Goal: Information Seeking & Learning: Learn about a topic

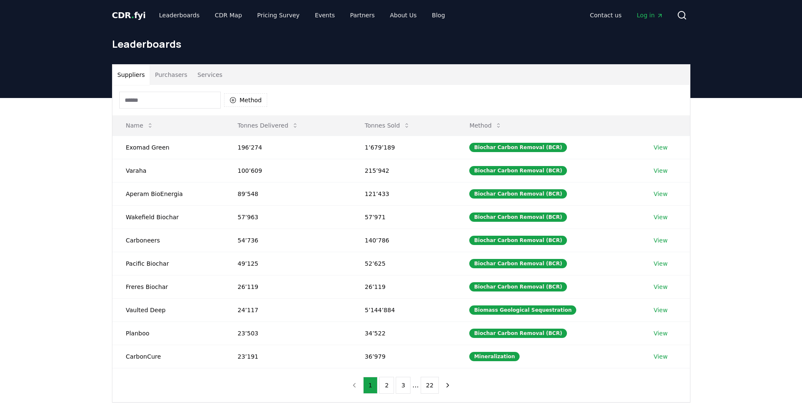
click at [131, 16] on span "." at bounding box center [132, 15] width 3 height 10
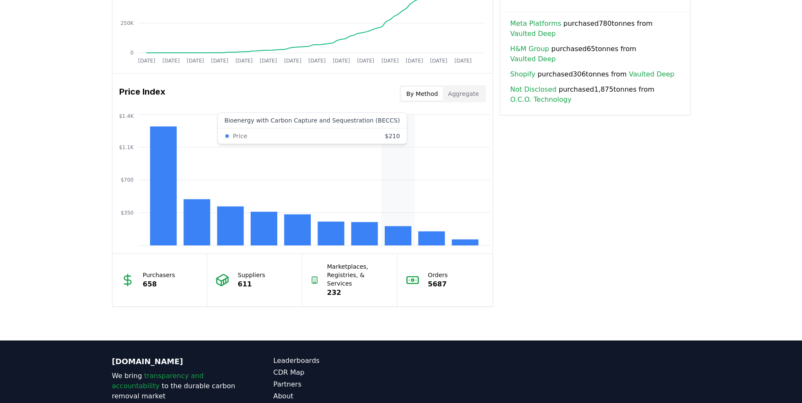
scroll to position [632, 0]
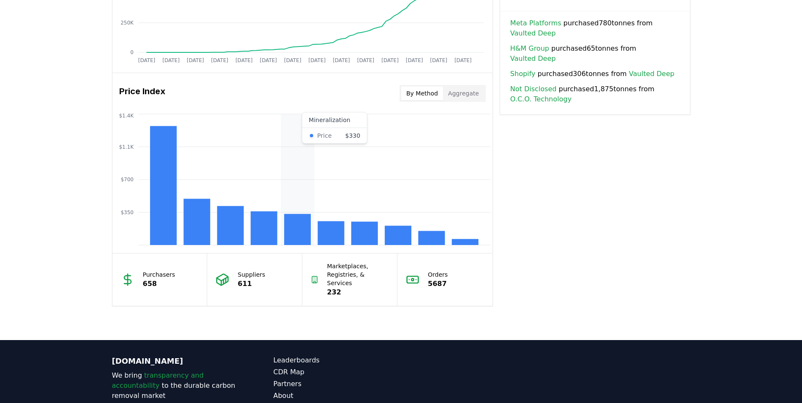
click at [311, 227] on icon "$350 $700 $1.1K $1.4K" at bounding box center [302, 179] width 380 height 135
click at [304, 229] on rect at bounding box center [297, 229] width 27 height 31
drag, startPoint x: 442, startPoint y: 235, endPoint x: 414, endPoint y: 220, distance: 31.8
click at [414, 220] on icon "$350 $700 $1.1K $1.4K" at bounding box center [302, 179] width 380 height 135
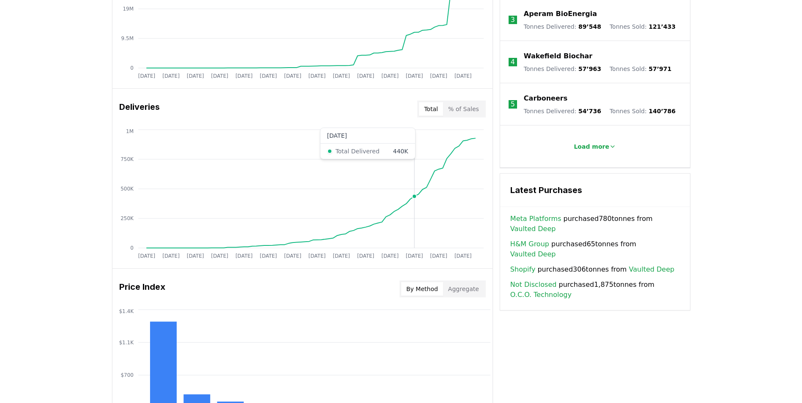
scroll to position [451, 0]
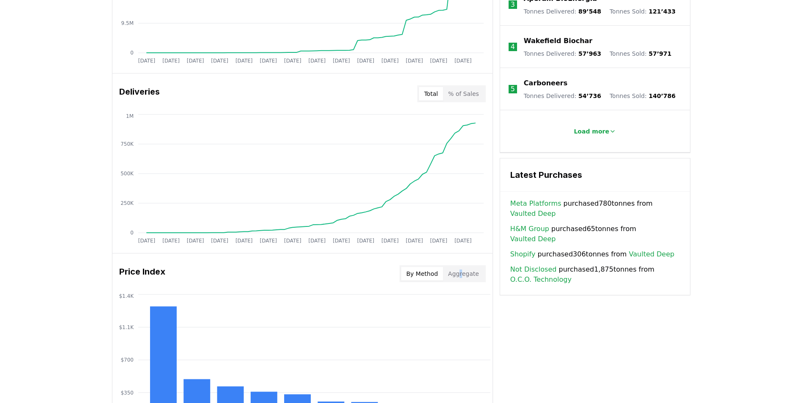
drag, startPoint x: 462, startPoint y: 262, endPoint x: 463, endPoint y: 272, distance: 10.6
click at [463, 272] on div "Price Index By Method Aggregate" at bounding box center [302, 274] width 380 height 30
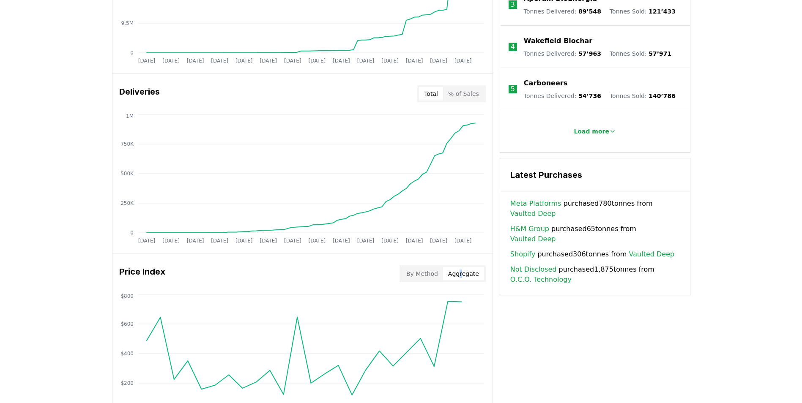
click at [463, 272] on button "Aggregate" at bounding box center [463, 274] width 41 height 14
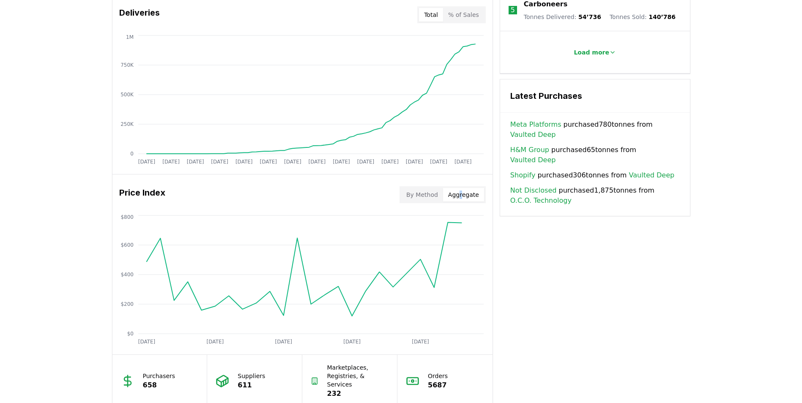
scroll to position [534, 0]
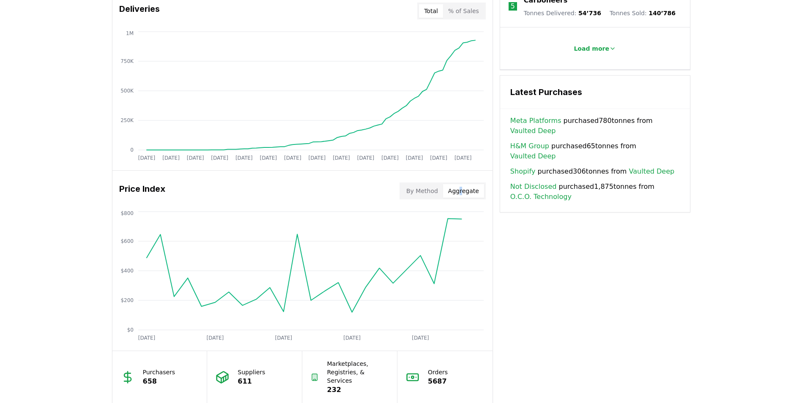
click at [434, 197] on button "By Method" at bounding box center [422, 191] width 42 height 14
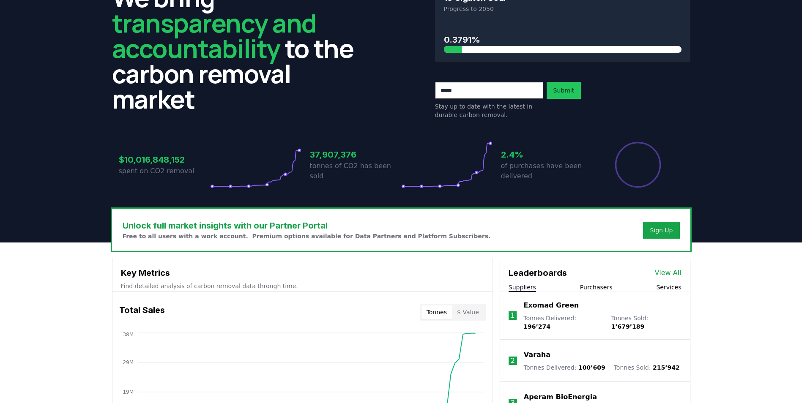
scroll to position [0, 0]
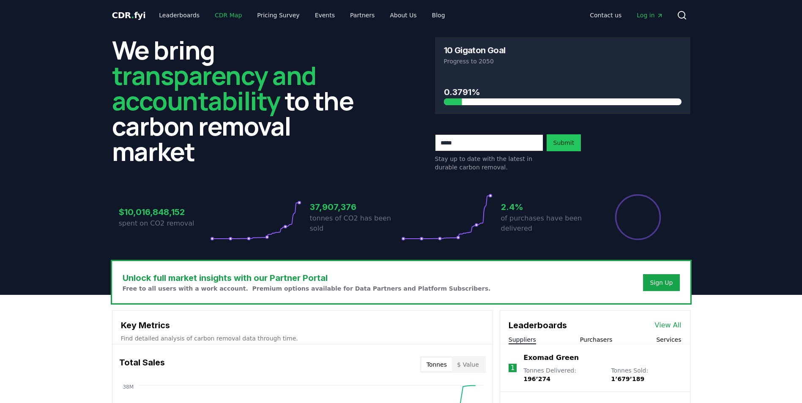
click at [215, 13] on link "CDR Map" at bounding box center [228, 15] width 41 height 15
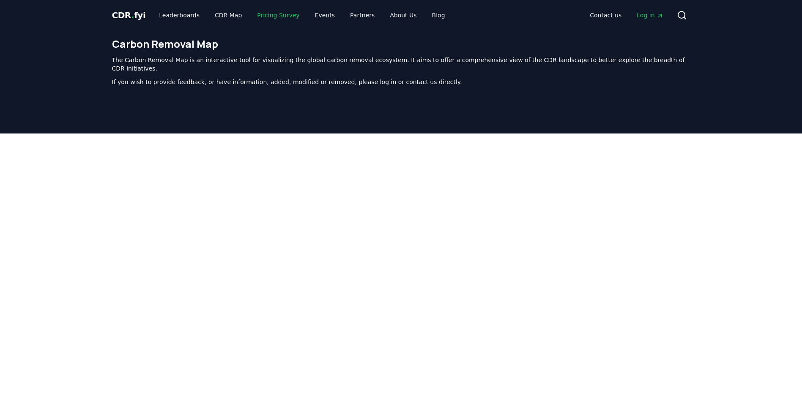
click at [276, 17] on link "Pricing Survey" at bounding box center [278, 15] width 56 height 15
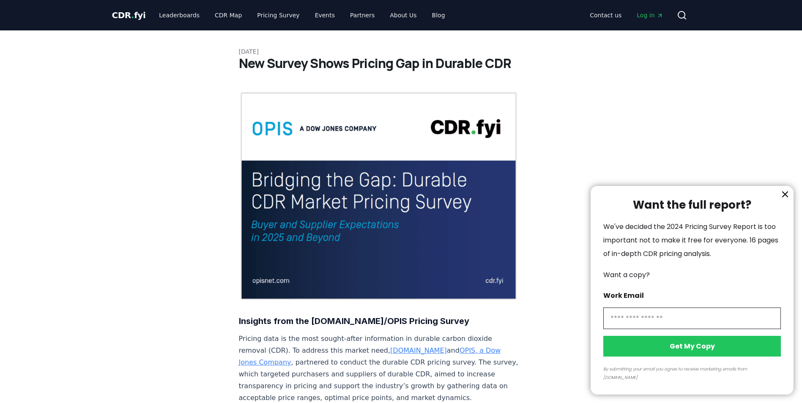
click at [785, 200] on icon "information" at bounding box center [785, 194] width 10 height 10
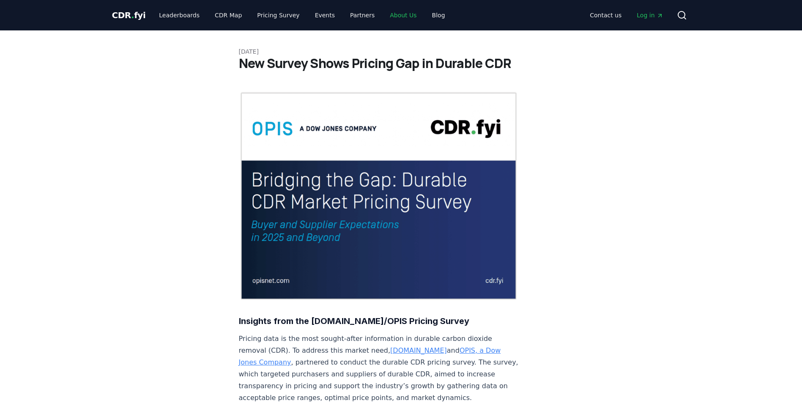
click at [389, 14] on link "About Us" at bounding box center [403, 15] width 40 height 15
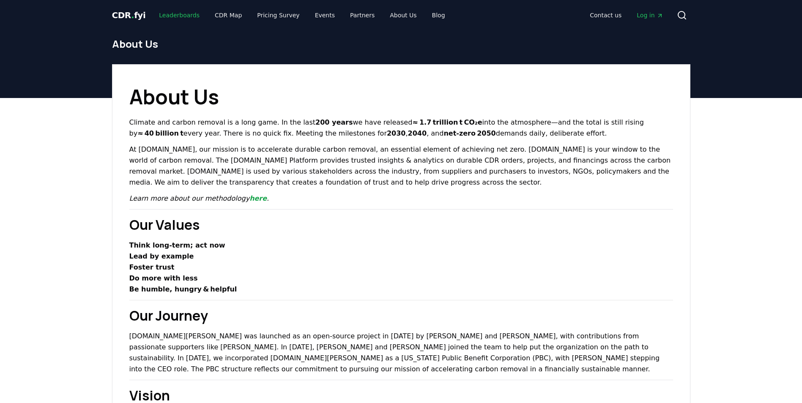
click at [176, 18] on link "Leaderboards" at bounding box center [179, 15] width 54 height 15
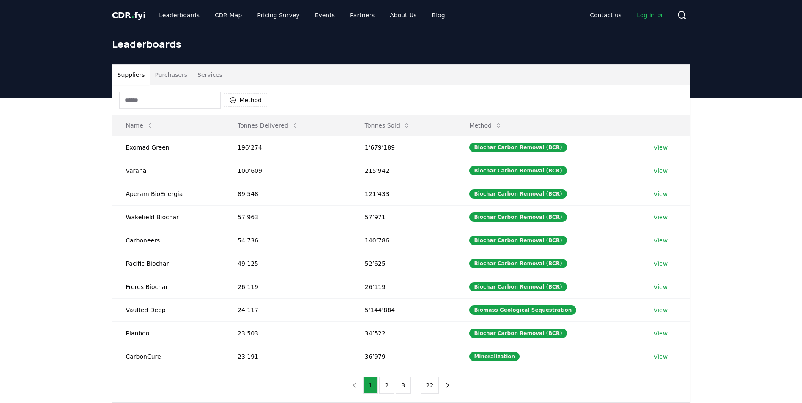
click at [124, 14] on span "CDR . fyi" at bounding box center [129, 15] width 34 height 10
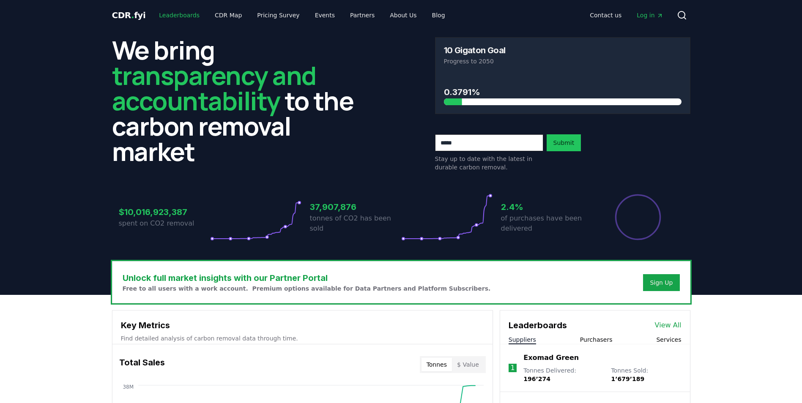
click at [160, 17] on link "Leaderboards" at bounding box center [179, 15] width 54 height 15
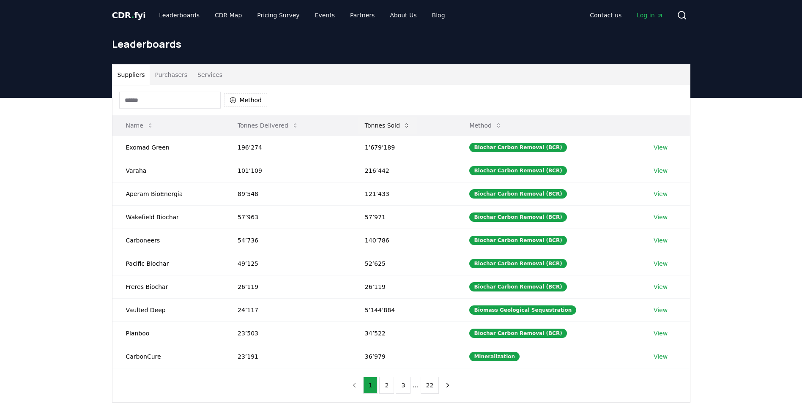
click at [370, 123] on button "Tonnes Sold" at bounding box center [387, 125] width 59 height 17
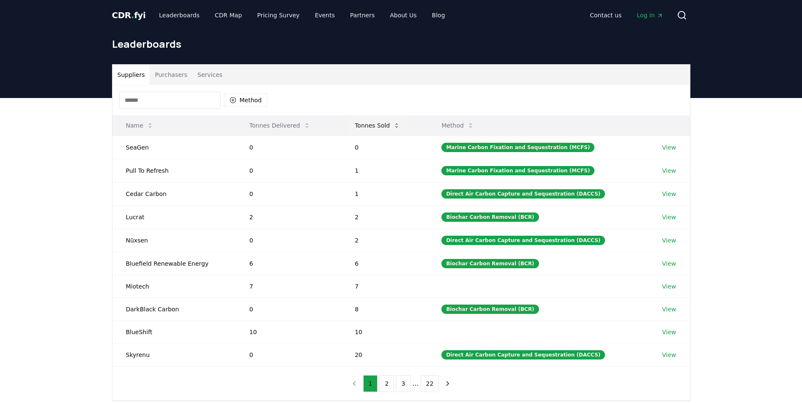
click at [399, 126] on icon at bounding box center [396, 125] width 7 height 7
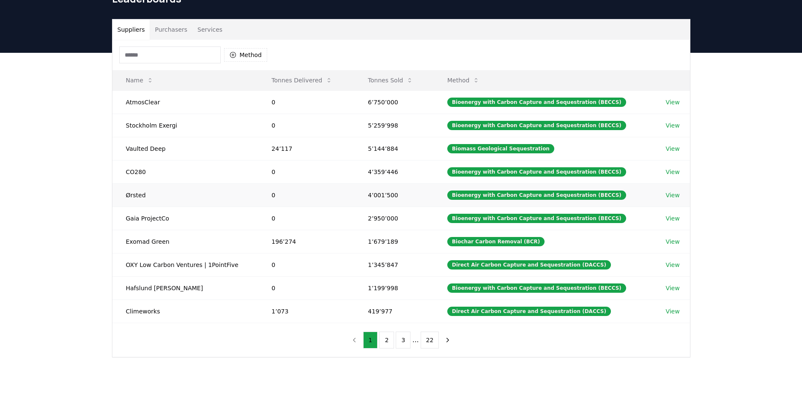
scroll to position [47, 0]
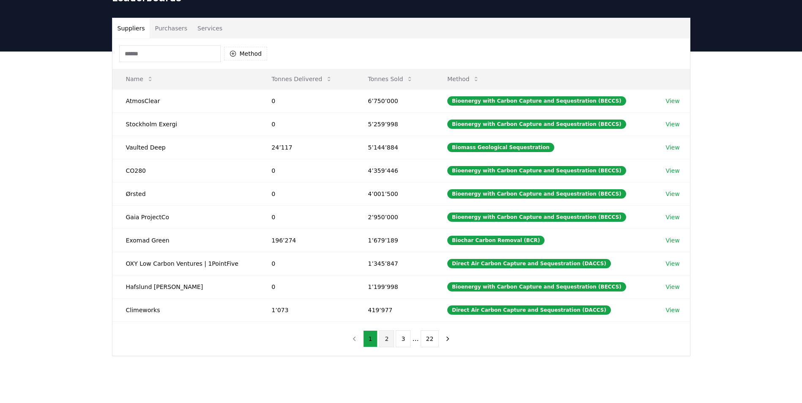
click at [390, 337] on button "2" at bounding box center [386, 339] width 15 height 17
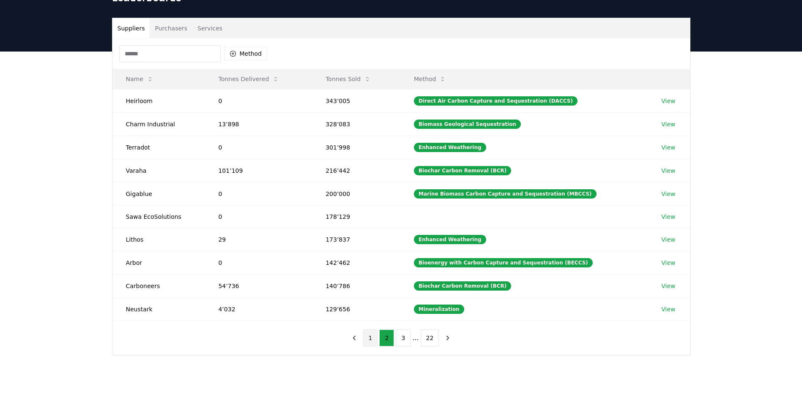
click at [373, 339] on button "1" at bounding box center [370, 338] width 15 height 17
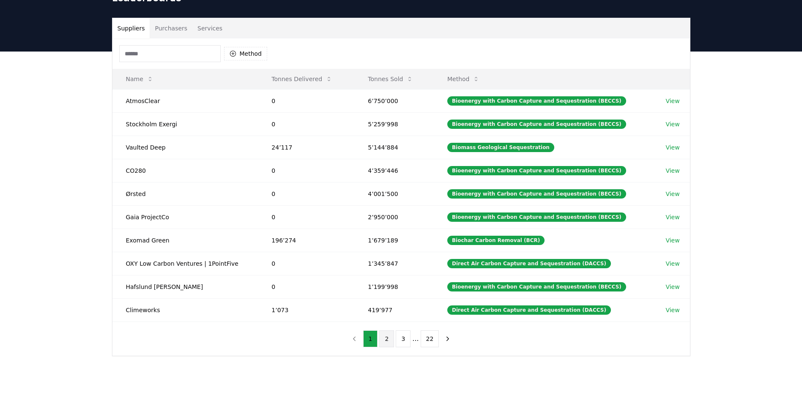
click at [385, 342] on button "2" at bounding box center [386, 339] width 15 height 17
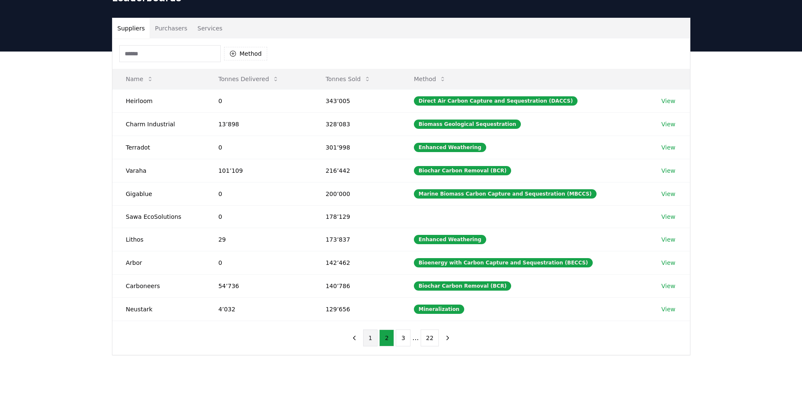
click at [371, 341] on button "1" at bounding box center [370, 338] width 15 height 17
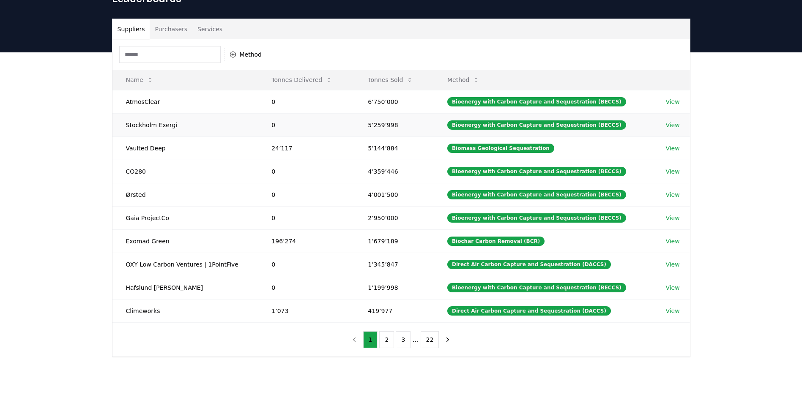
scroll to position [0, 0]
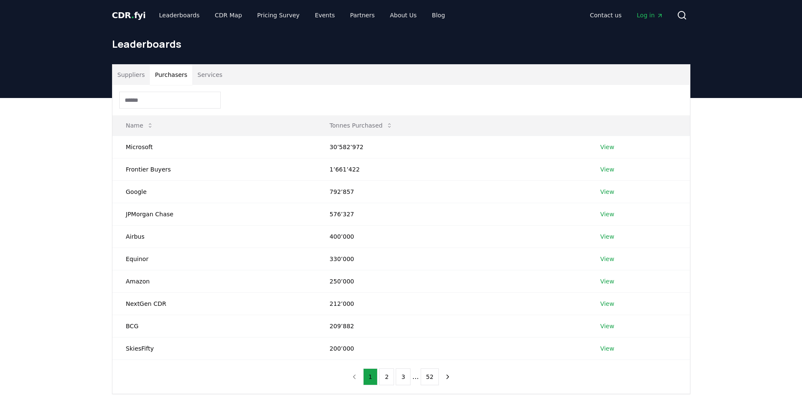
click at [181, 70] on button "Purchasers" at bounding box center [171, 75] width 43 height 20
click at [603, 149] on link "View" at bounding box center [607, 147] width 14 height 8
